Goal: Information Seeking & Learning: Find contact information

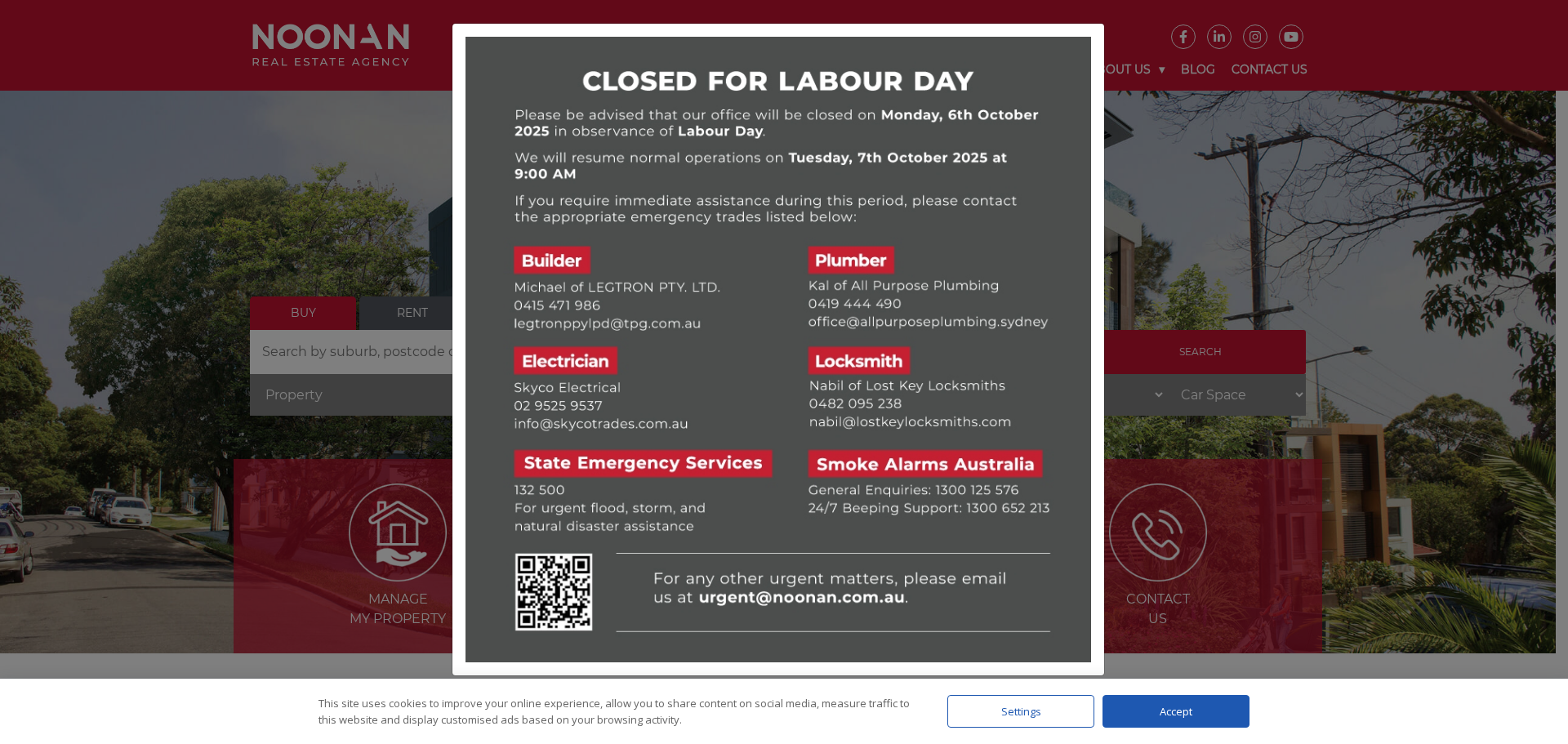
click at [1164, 711] on div "Accept" at bounding box center [1176, 711] width 147 height 33
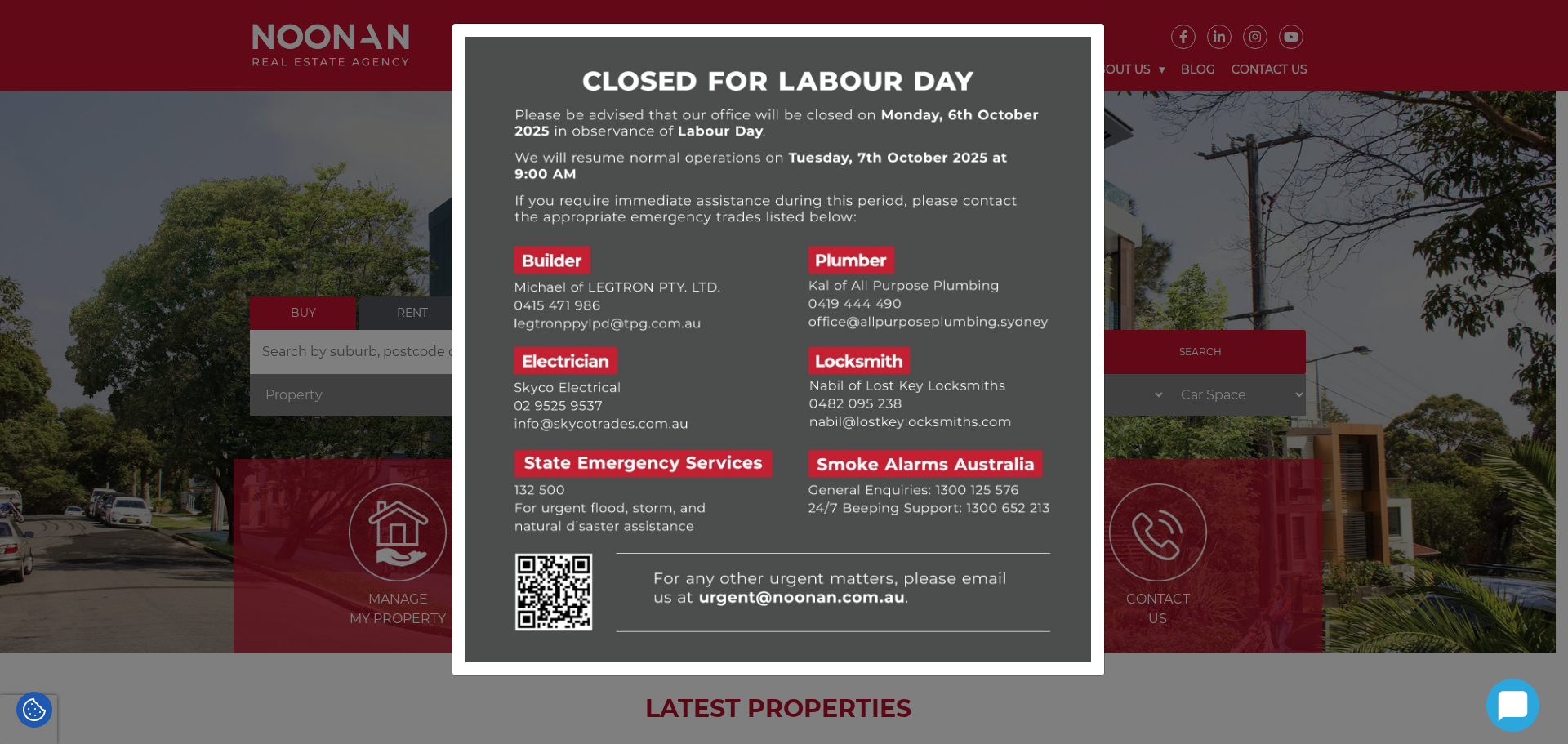
click at [1124, 21] on div at bounding box center [784, 372] width 1568 height 744
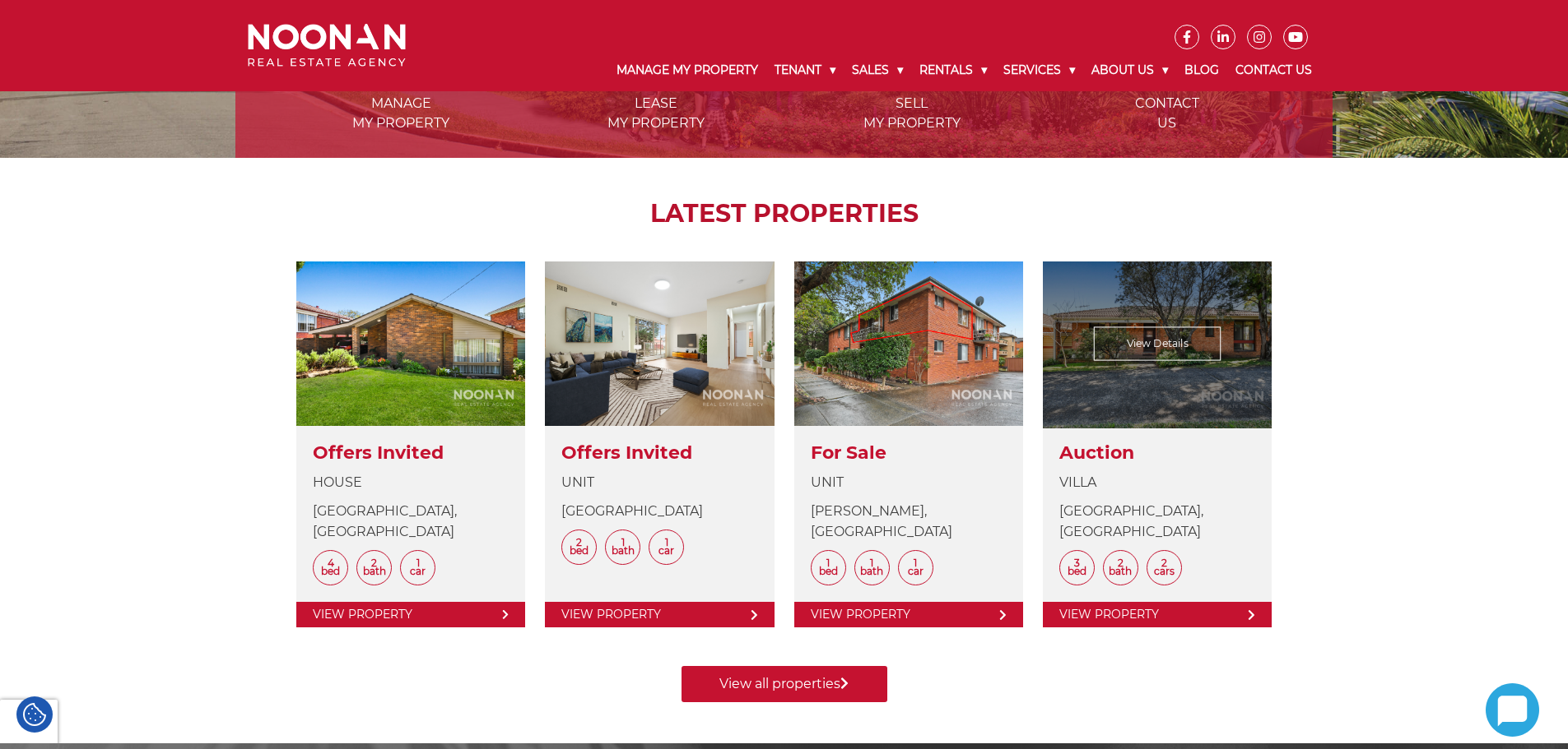
scroll to position [165, 0]
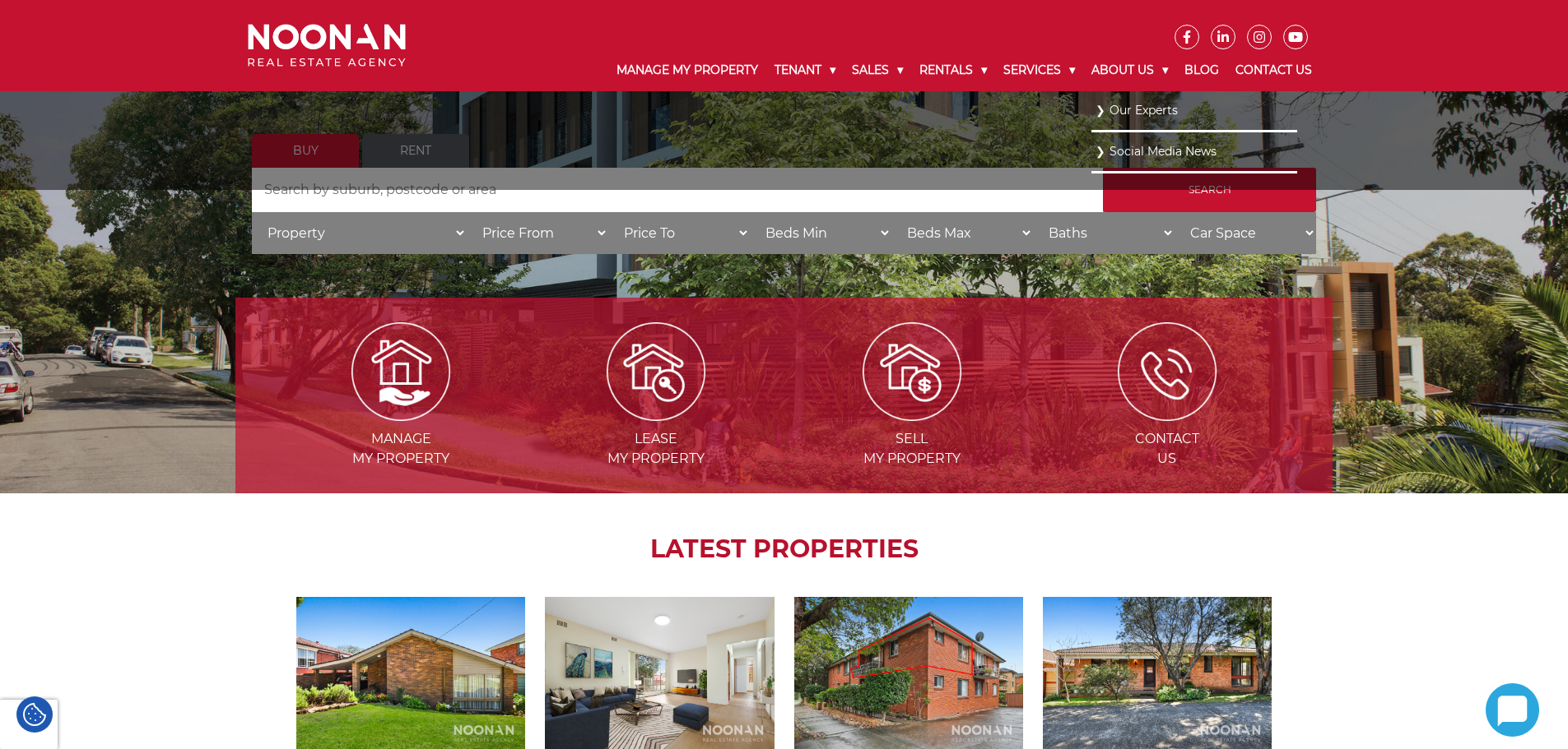
click at [1143, 114] on link "Our Experts" at bounding box center [1194, 111] width 198 height 22
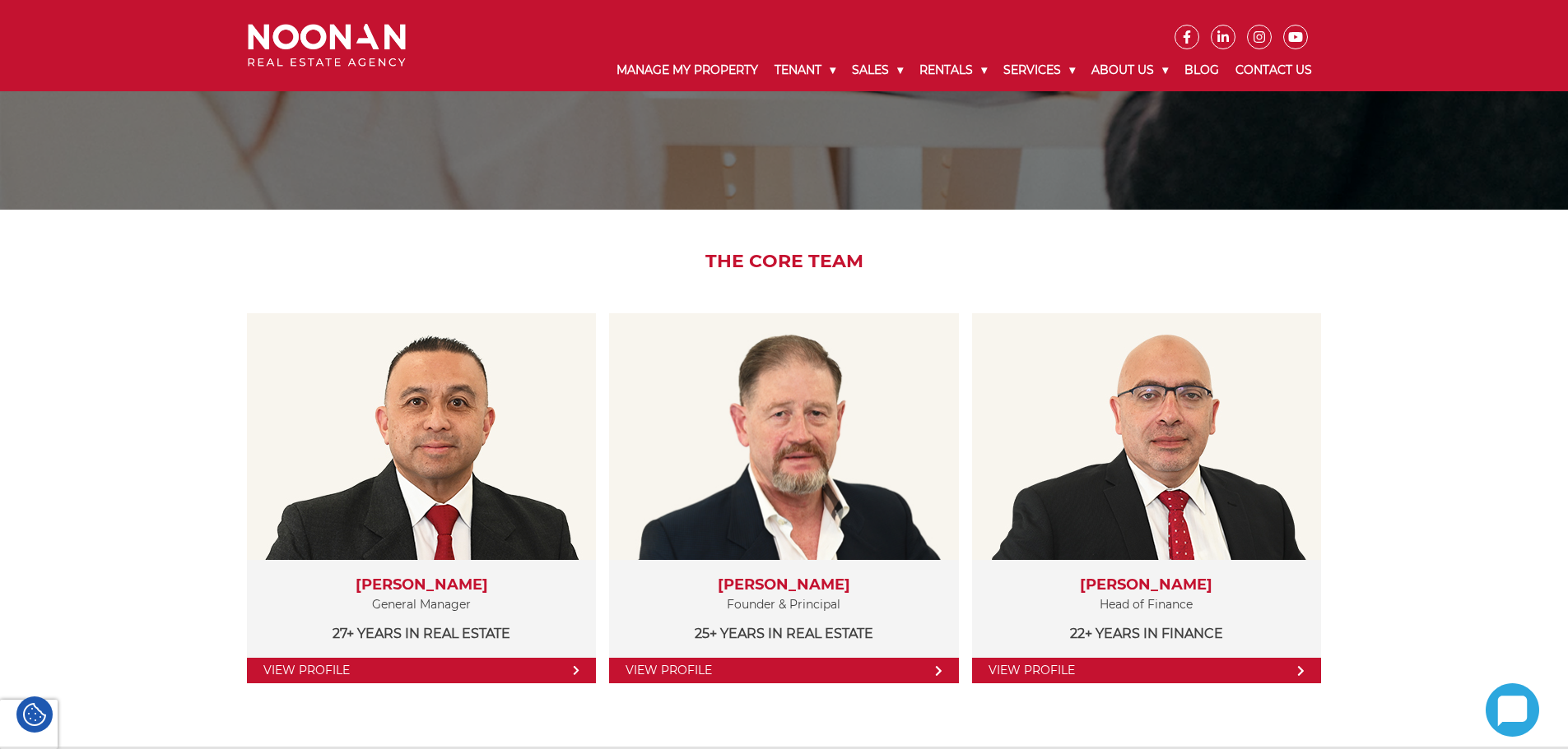
scroll to position [165, 0]
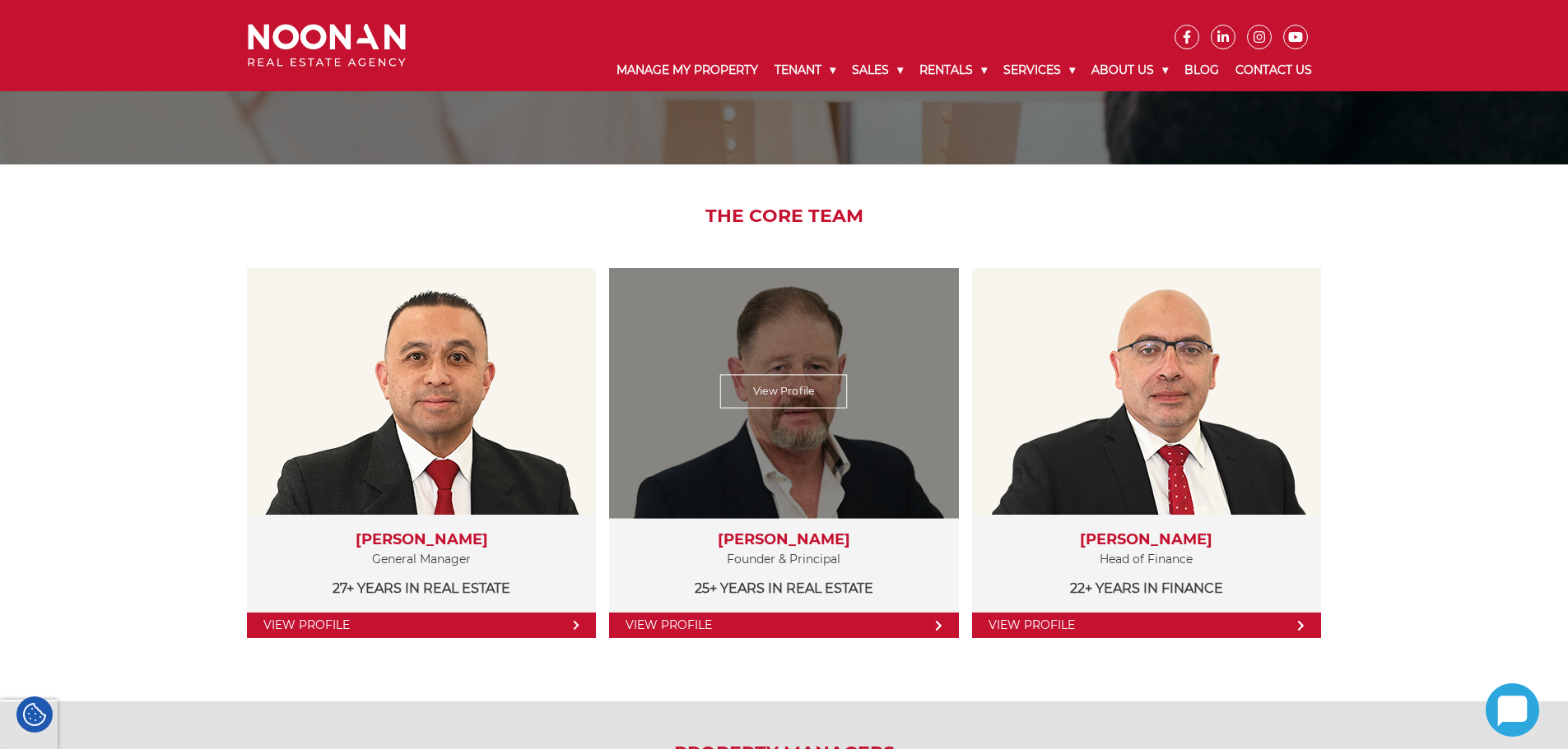
click at [800, 623] on link "View Profile" at bounding box center [783, 626] width 349 height 26
drag, startPoint x: 779, startPoint y: 539, endPoint x: 855, endPoint y: 538, distance: 76.0
click at [855, 538] on h3 "Michael Noonan" at bounding box center [783, 540] width 316 height 18
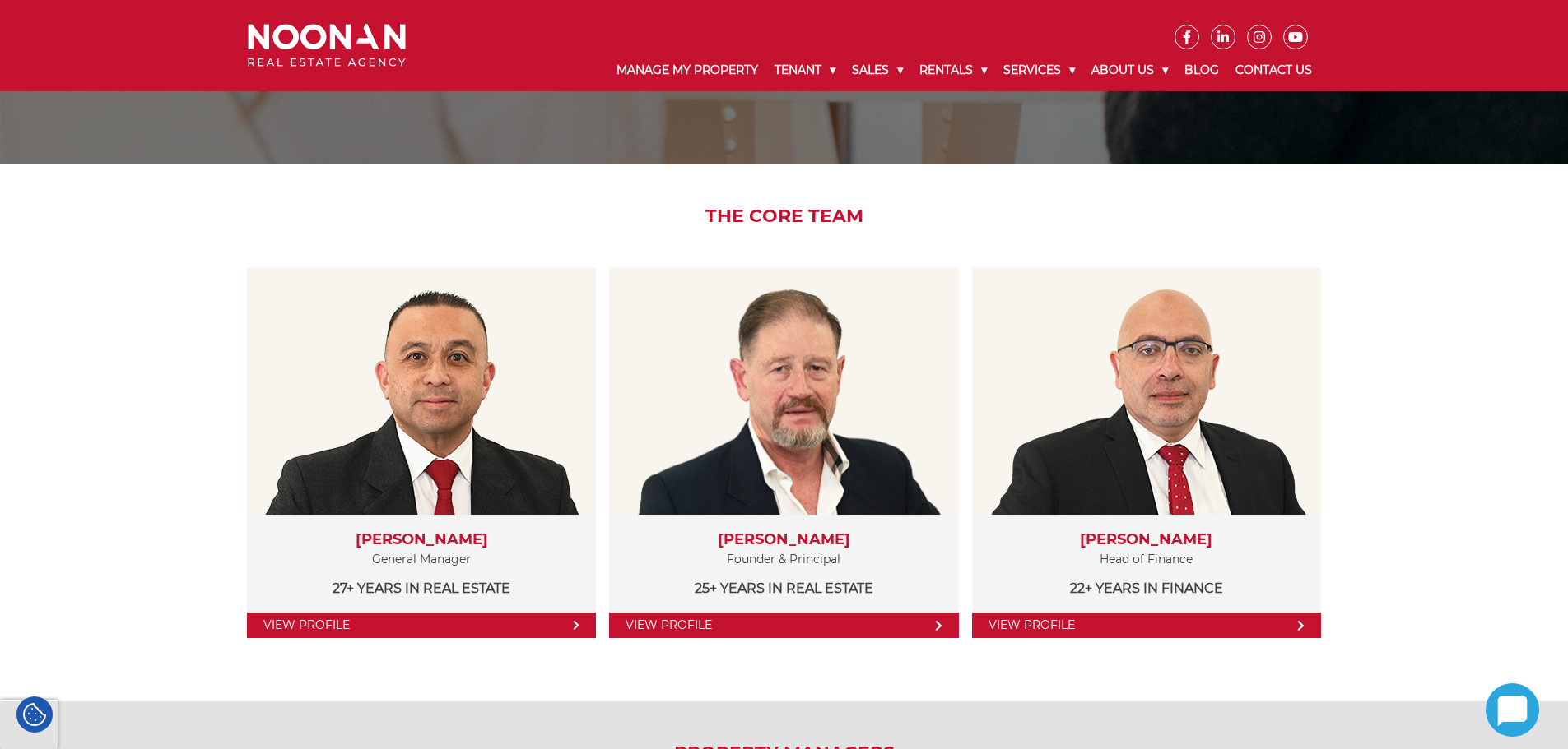
copy h3 "Noonan"
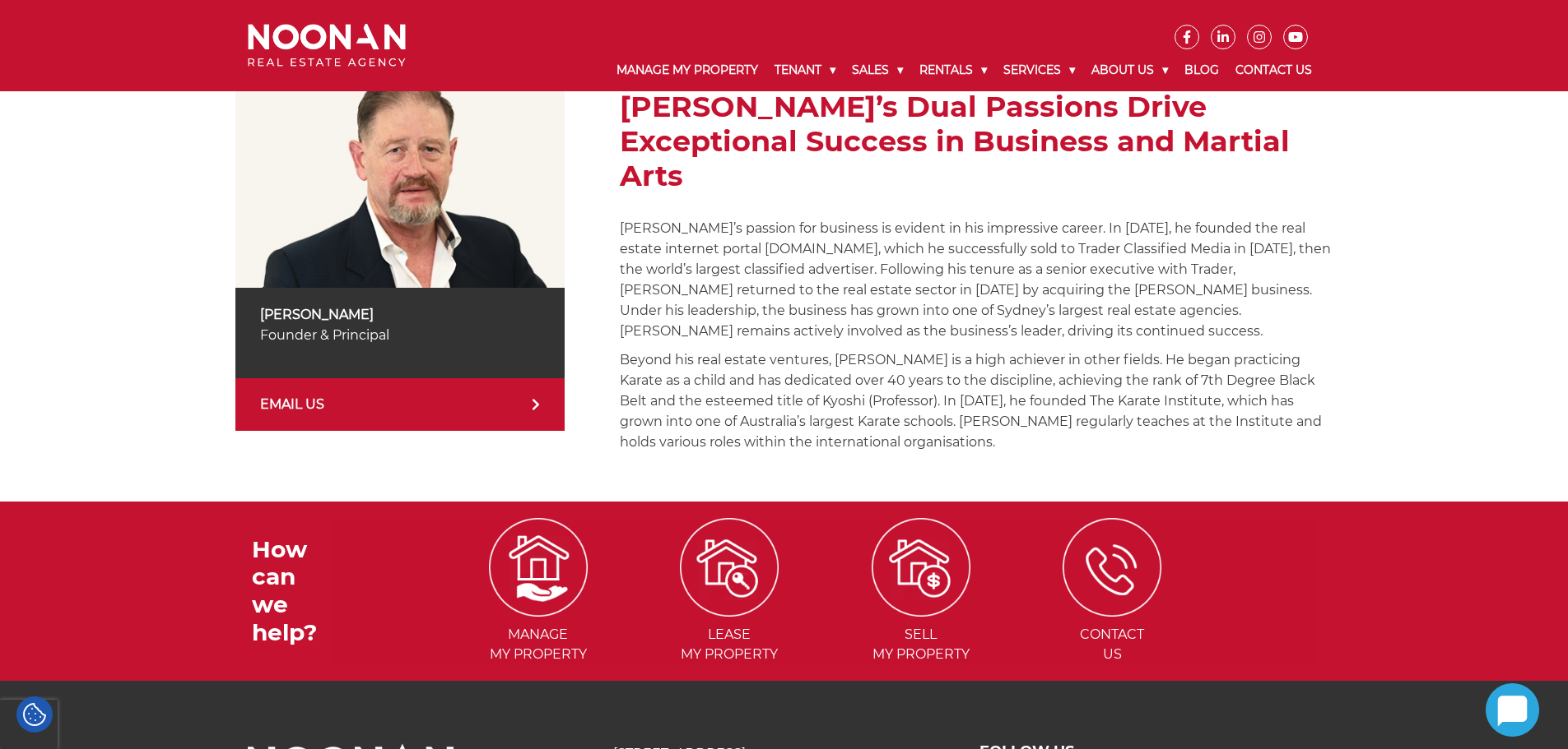
scroll to position [329, 0]
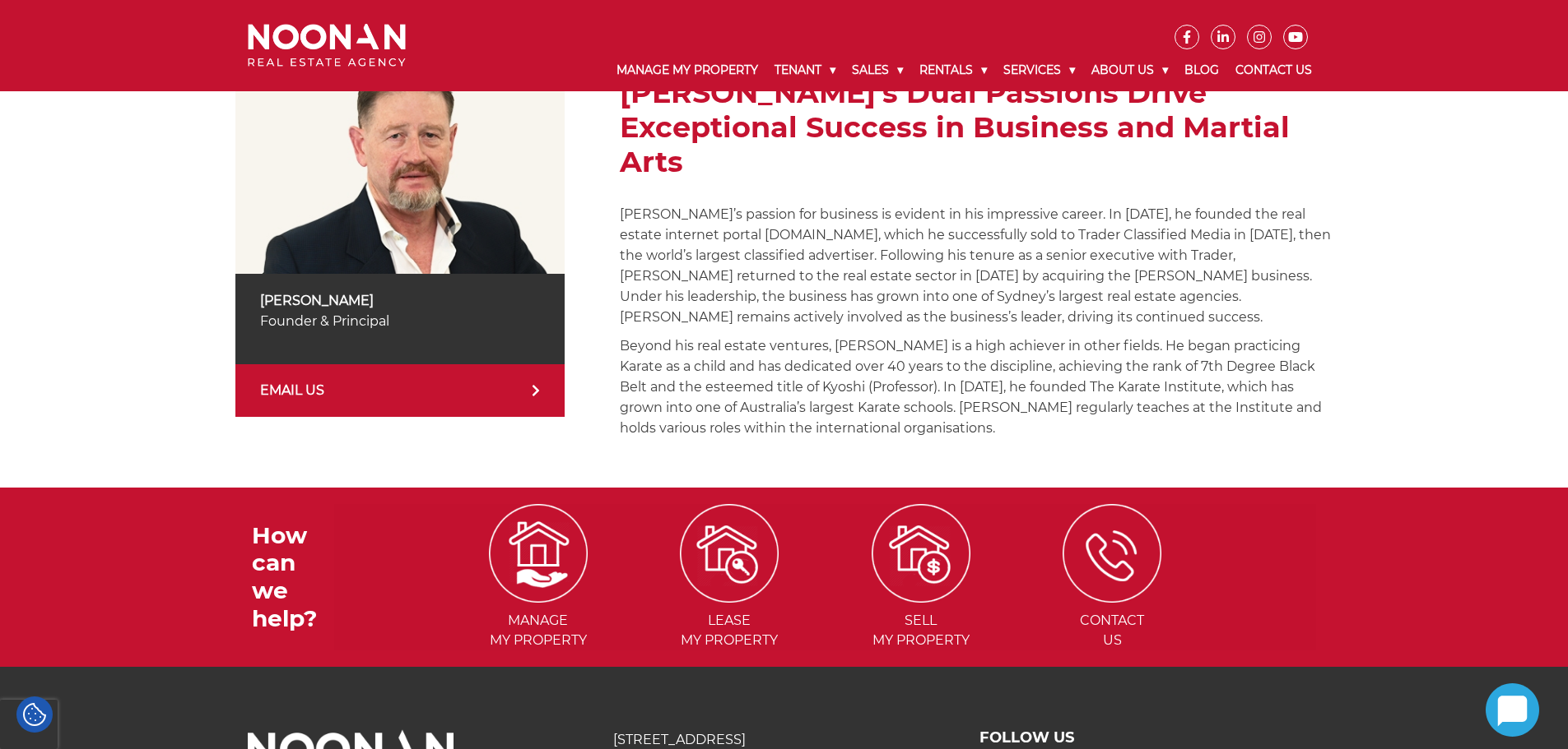
click at [533, 384] on icon at bounding box center [535, 391] width 8 height 13
click at [1157, 413] on div "From Real Estate Innovator to Karate Master: Michael’s Dual Passions Drive Exce…" at bounding box center [975, 243] width 713 height 405
click at [865, 412] on div "From Real Estate Innovator to Karate Master: Michael’s Dual Passions Drive Exce…" at bounding box center [975, 243] width 713 height 405
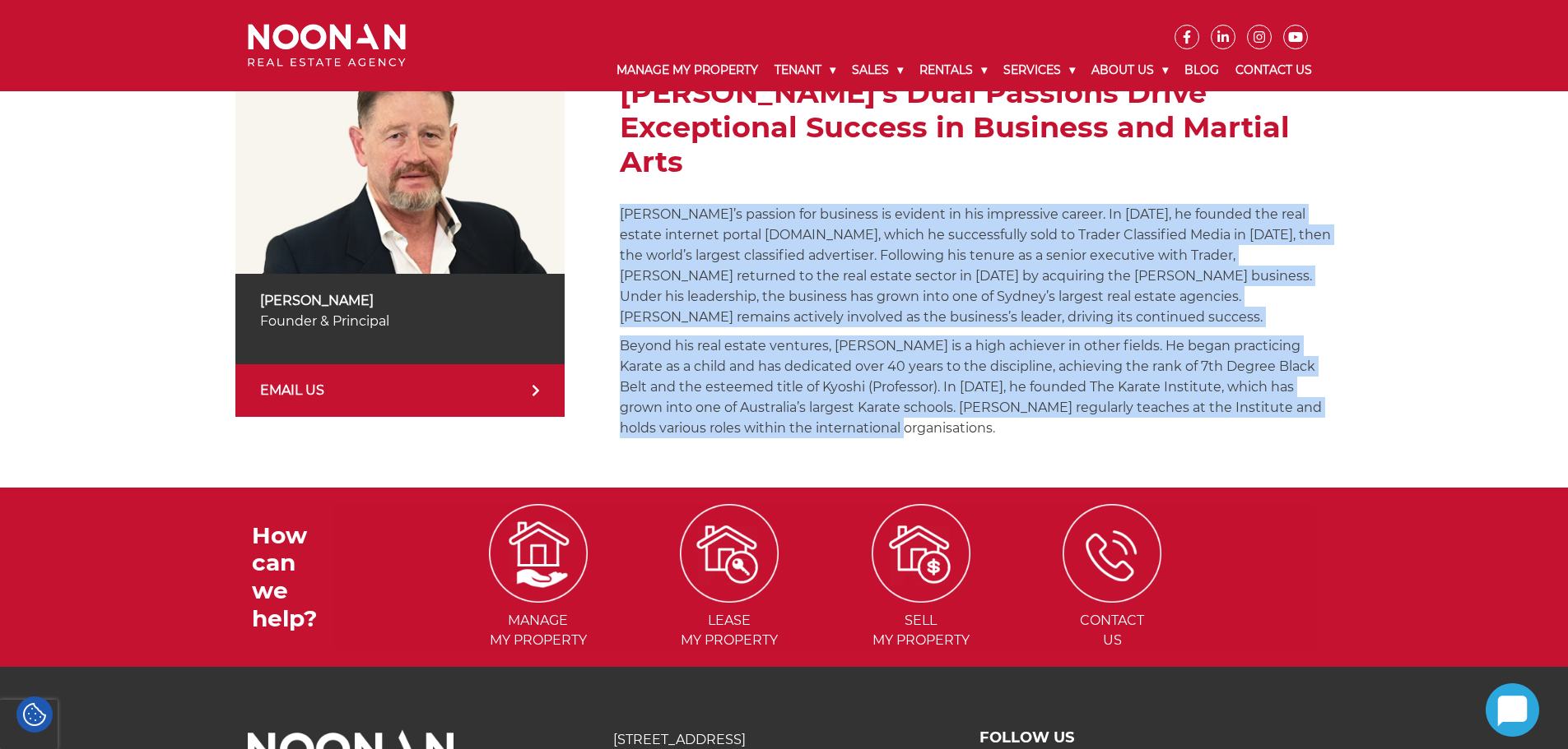
drag, startPoint x: 857, startPoint y: 397, endPoint x: 609, endPoint y: 187, distance: 325.0
click at [607, 187] on div "Michael Noonan Founder & Principal EMAIL US From Real Estate Innovator to Karat…" at bounding box center [783, 243] width 1097 height 405
copy div "Michael’s passion for business is evident in his impressive career. In 1999, he…"
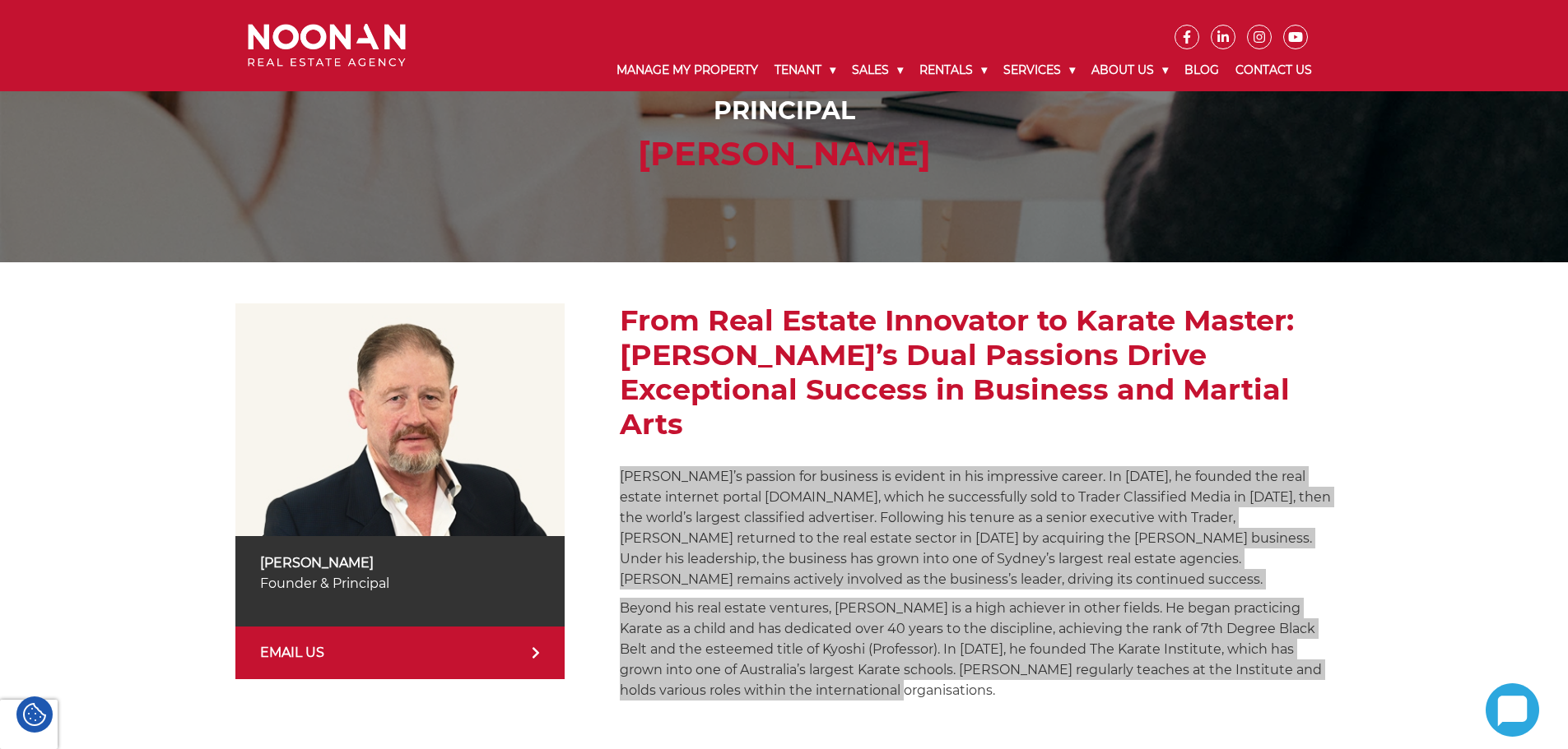
scroll to position [0, 0]
